Goal: Task Accomplishment & Management: Complete application form

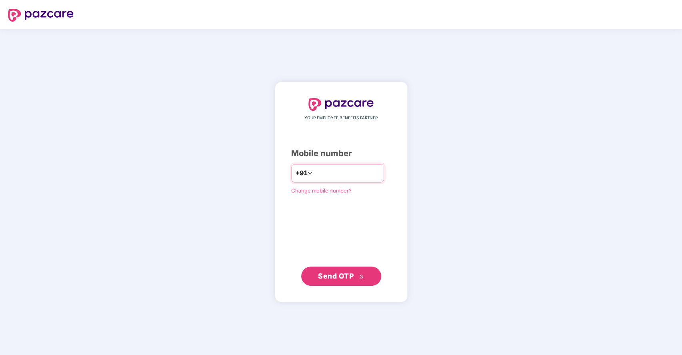
click at [323, 174] on input "number" at bounding box center [347, 173] width 66 height 13
type input "**********"
click at [334, 274] on span "Send OTP" at bounding box center [336, 276] width 36 height 8
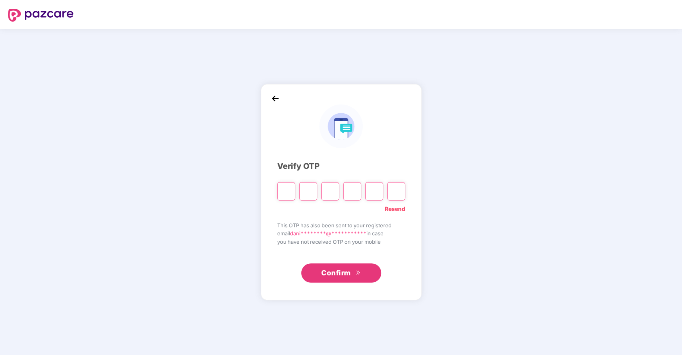
click at [287, 188] on input "Please enter verification code. Digit 1" at bounding box center [286, 191] width 18 height 18
type input "*"
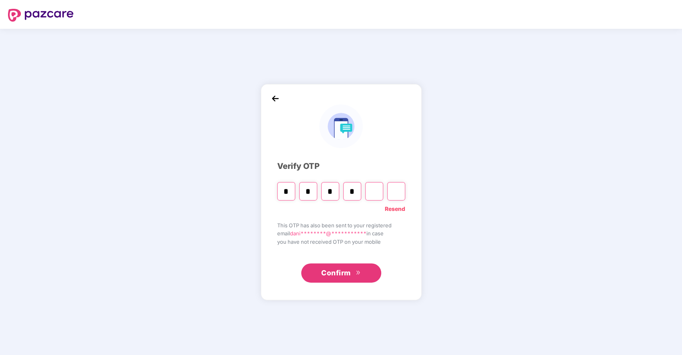
type input "*"
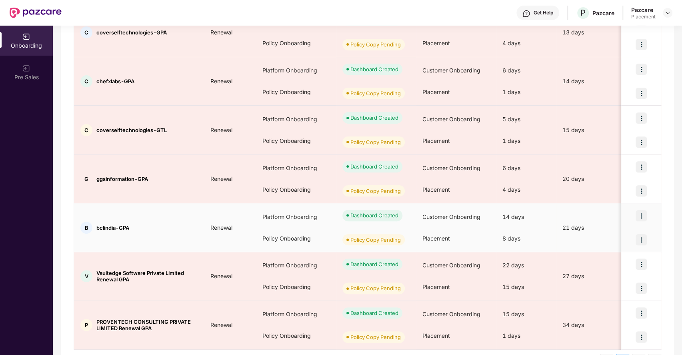
scroll to position [314, 0]
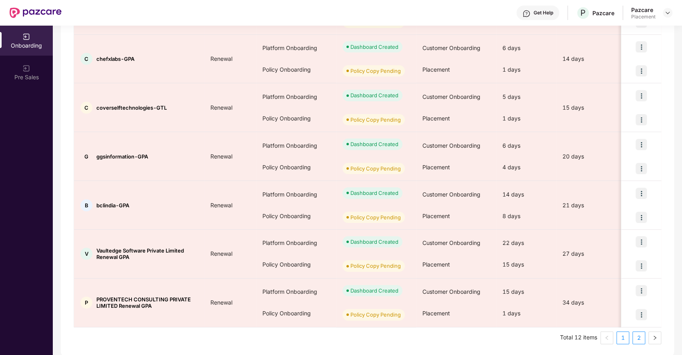
click at [635, 335] on link "2" at bounding box center [639, 338] width 12 height 12
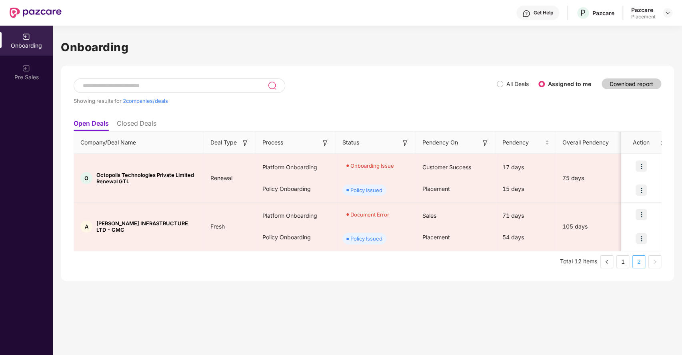
scroll to position [0, 0]
click at [624, 262] on link "1" at bounding box center [623, 262] width 12 height 12
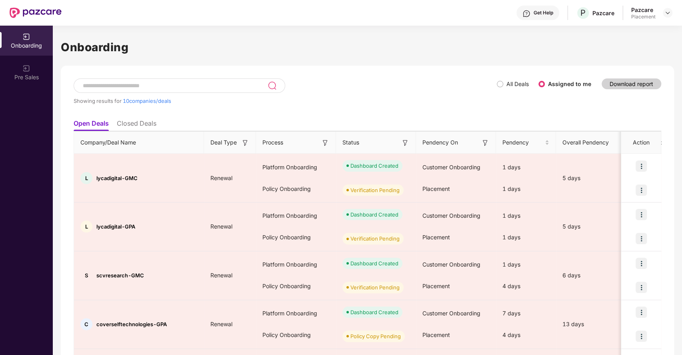
click at [343, 92] on div "Showing results for 10 companies/deals" at bounding box center [285, 96] width 423 height 37
